Goal: Find specific page/section: Find specific page/section

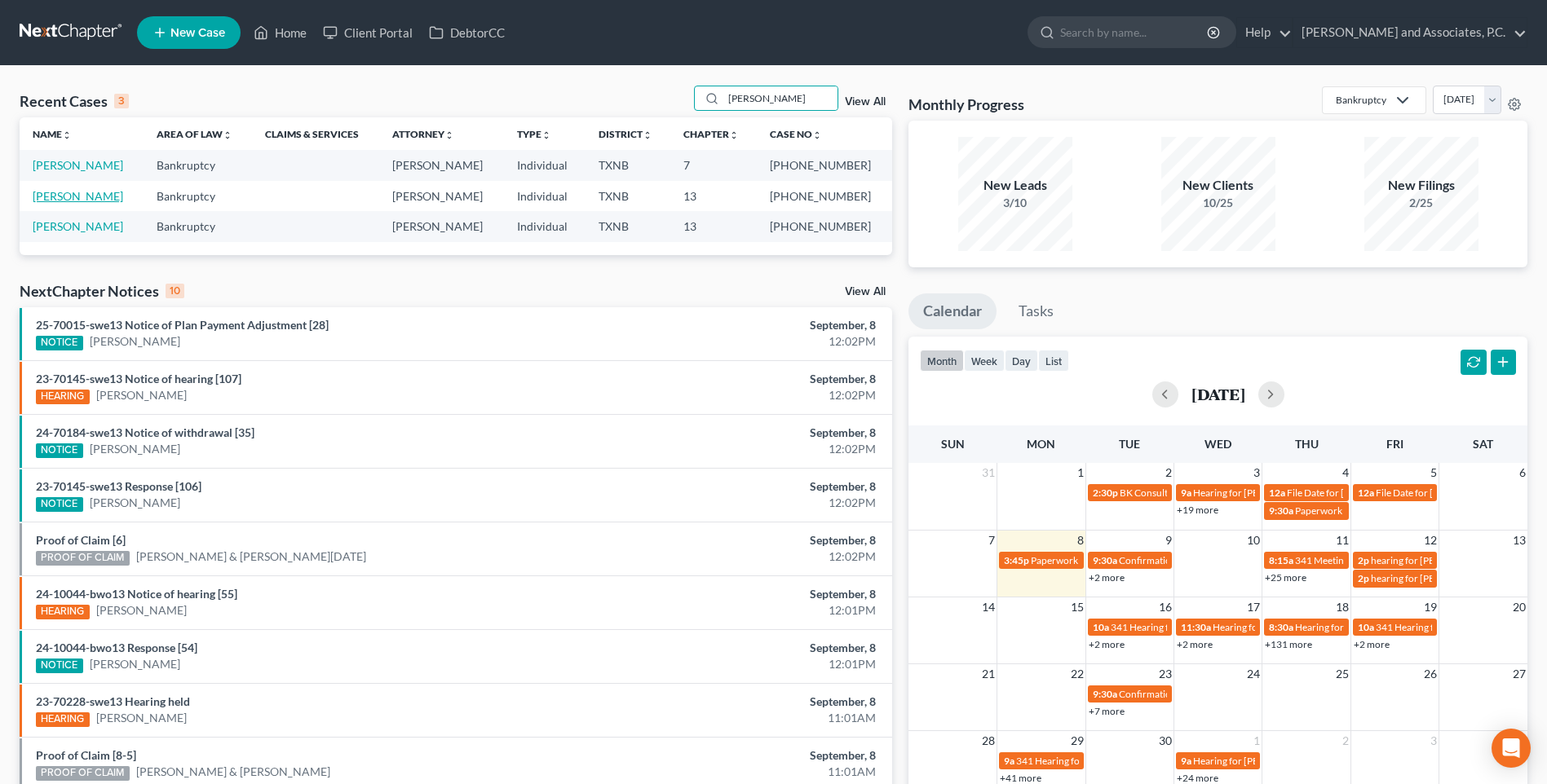
type input "[PERSON_NAME]"
click at [84, 200] on link "[PERSON_NAME]" at bounding box center [78, 196] width 91 height 14
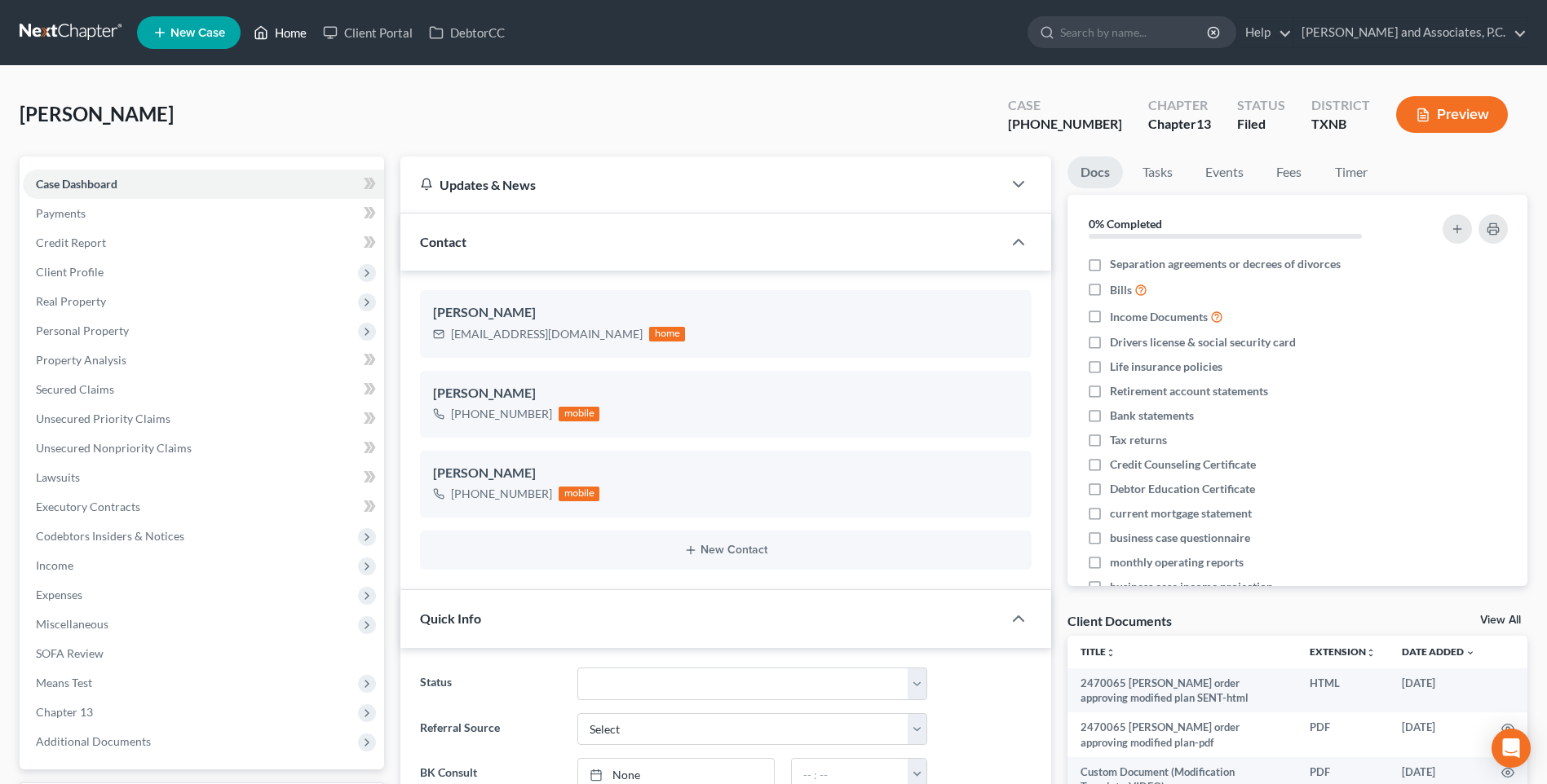
click at [292, 35] on link "Home" at bounding box center [279, 32] width 70 height 30
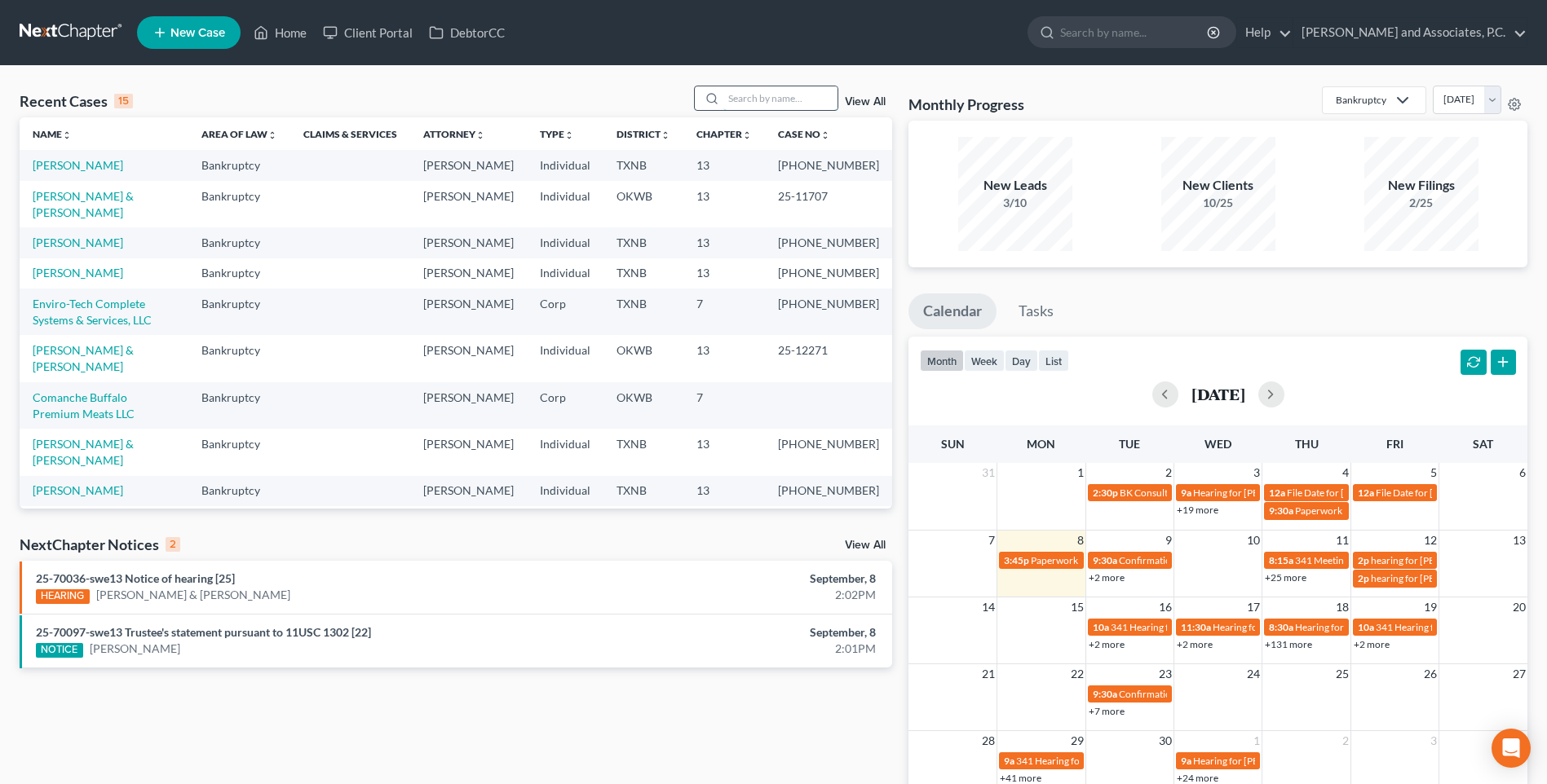
click at [742, 103] on input "search" at bounding box center [780, 97] width 114 height 23
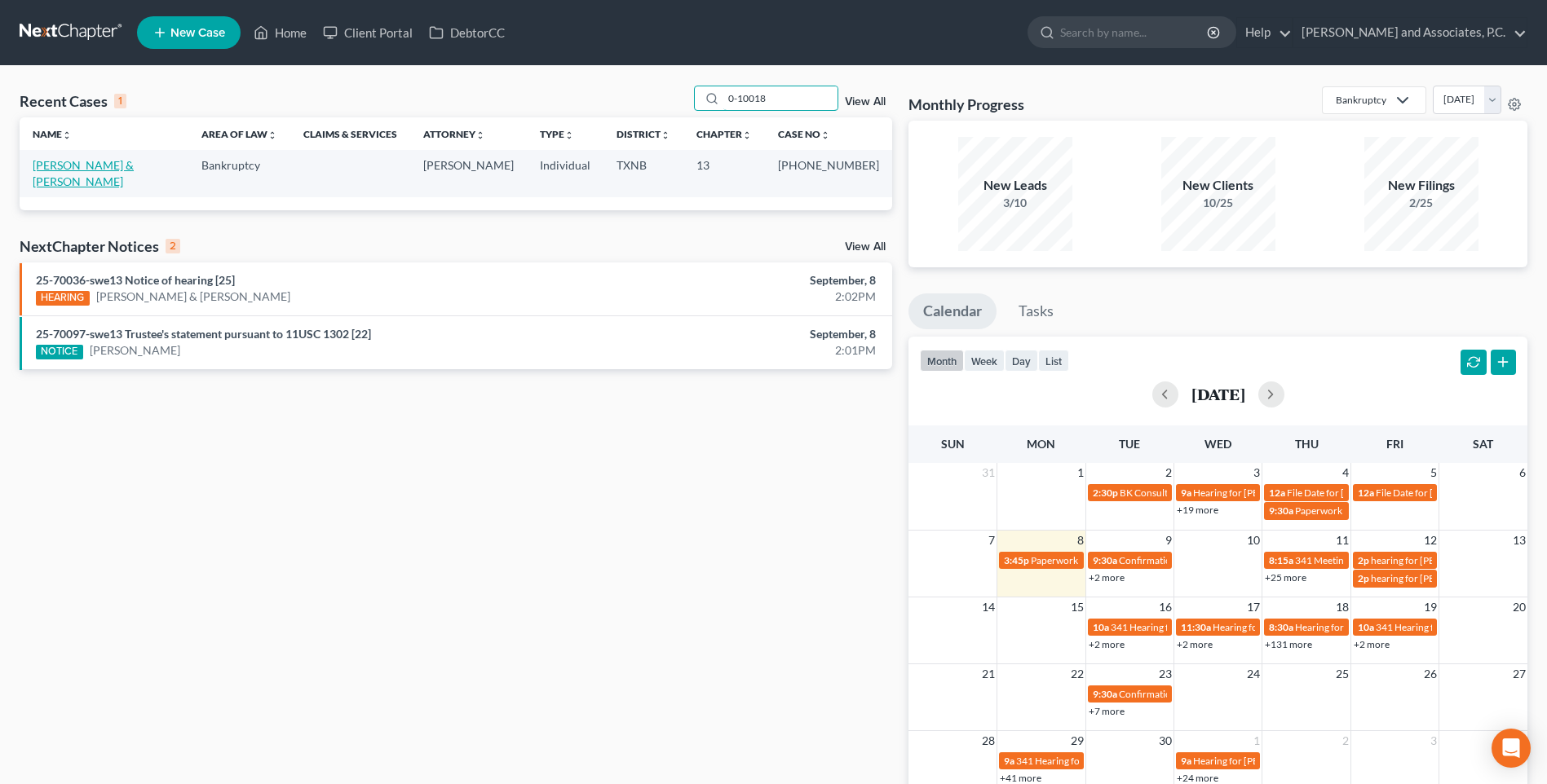
type input "0-10018"
click at [113, 169] on link "[PERSON_NAME] & [PERSON_NAME]" at bounding box center [83, 173] width 101 height 31
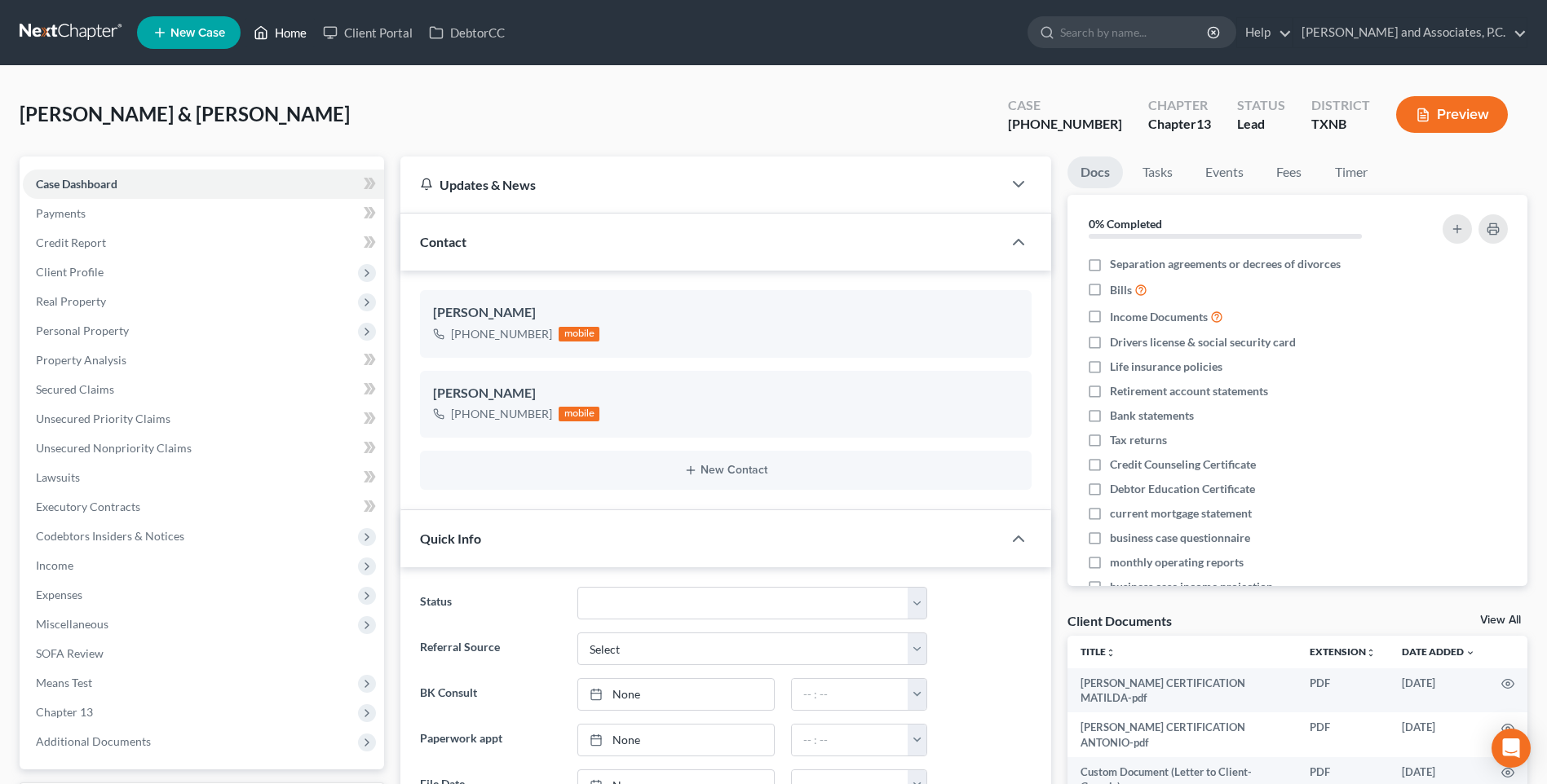
click at [292, 33] on link "Home" at bounding box center [279, 32] width 70 height 30
